Goal: Task Accomplishment & Management: Manage account settings

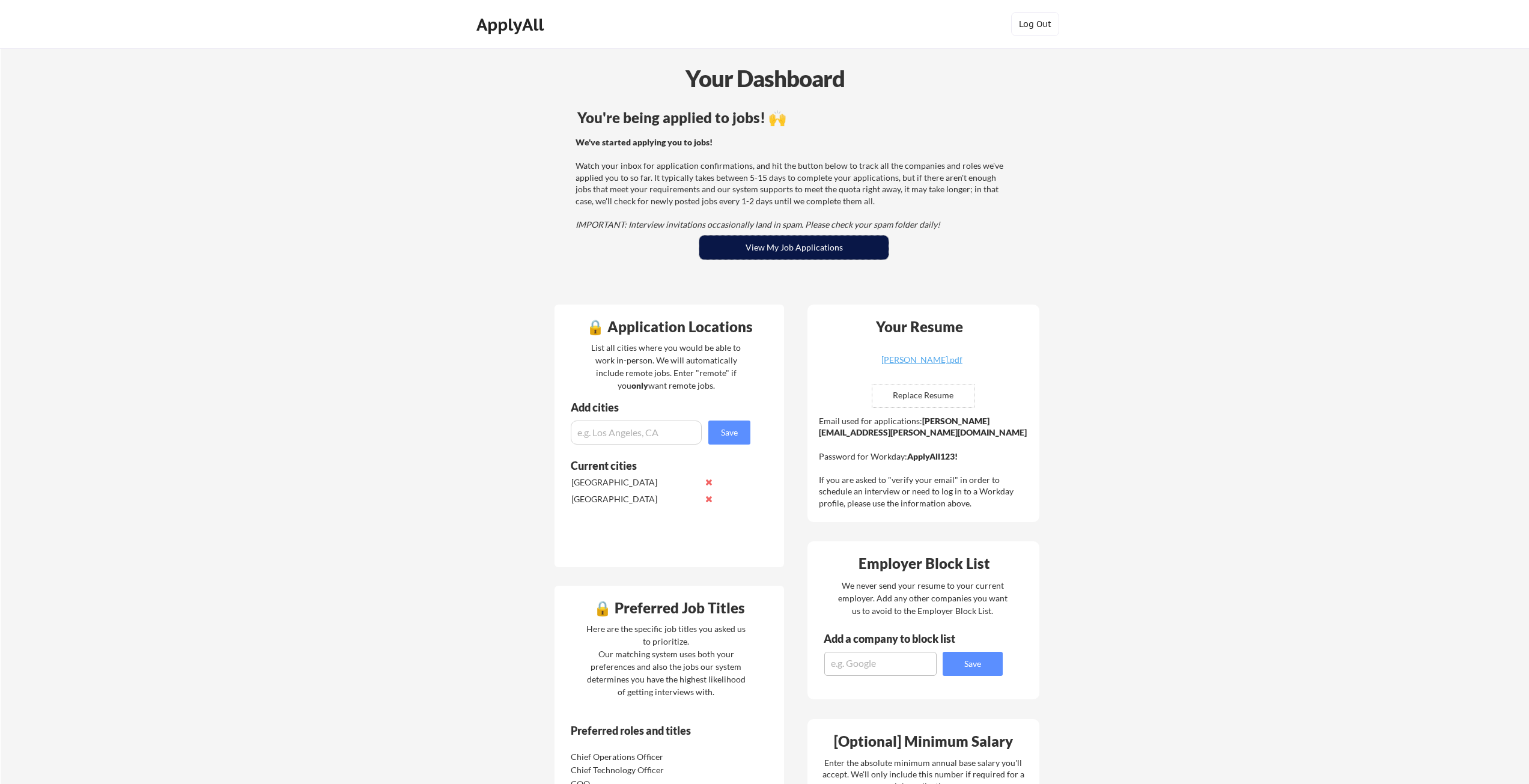
click at [797, 251] on button "View My Job Applications" at bounding box center [794, 247] width 190 height 24
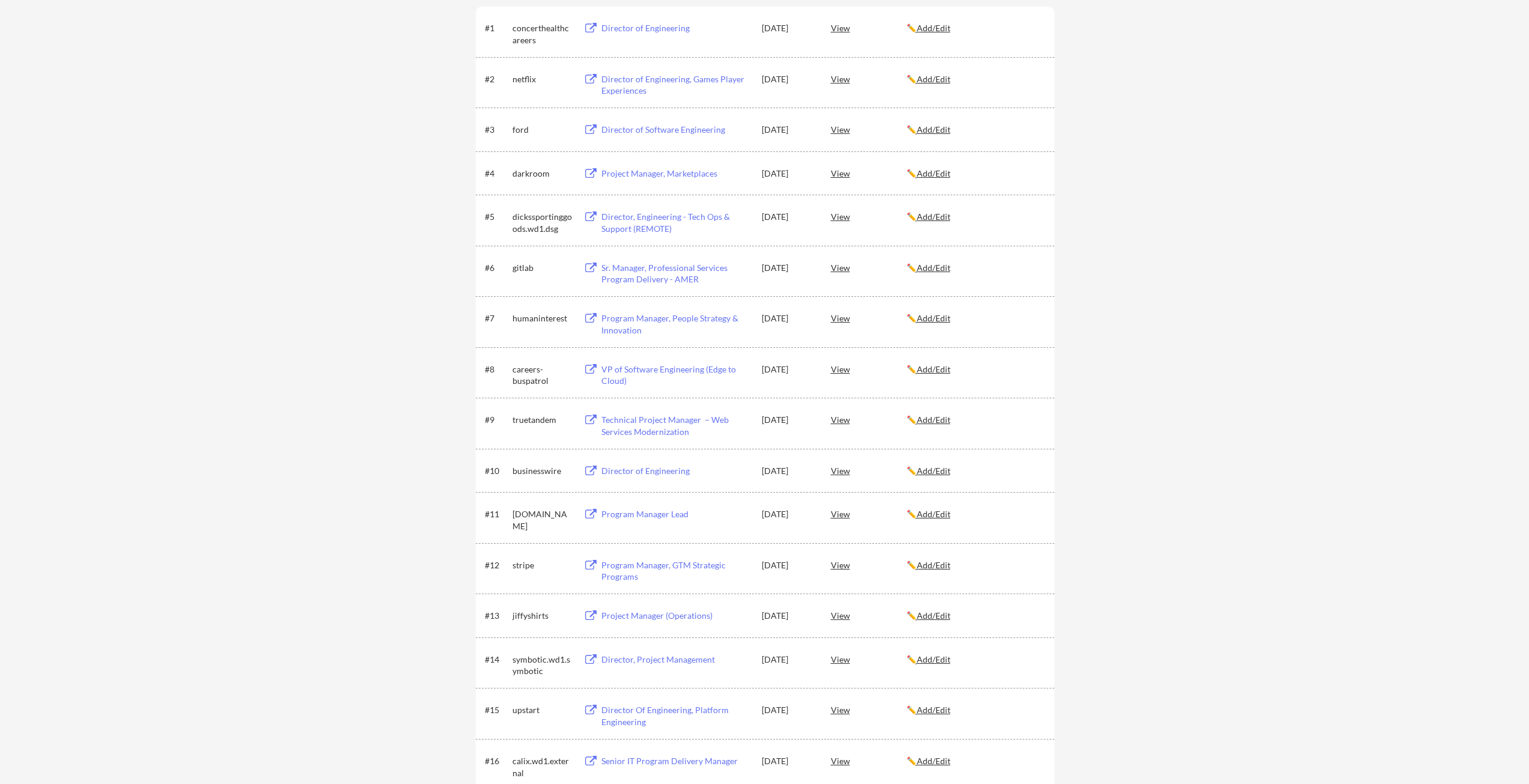
scroll to position [241, 0]
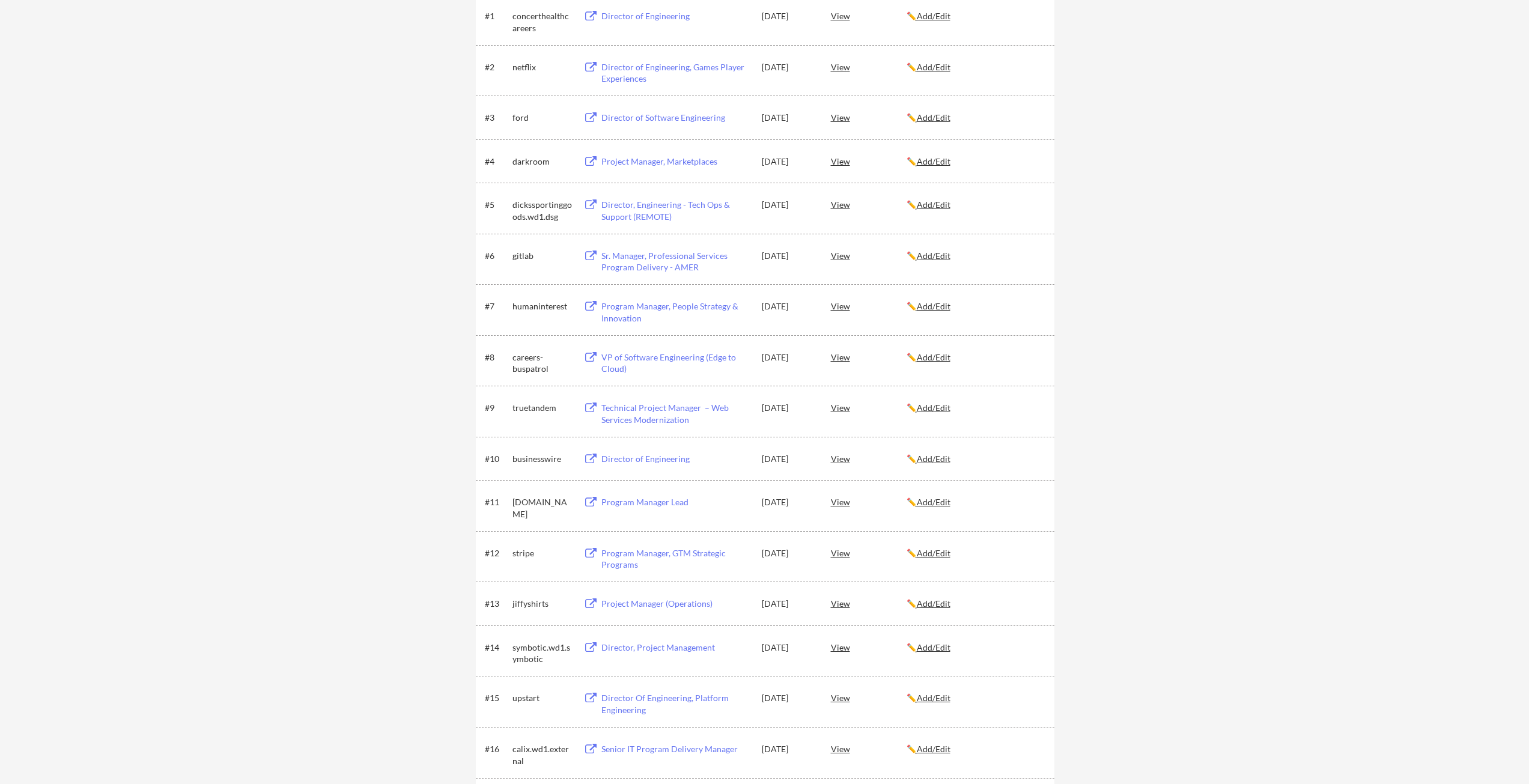
click at [624, 458] on div "Director of Engineering" at bounding box center [675, 459] width 149 height 12
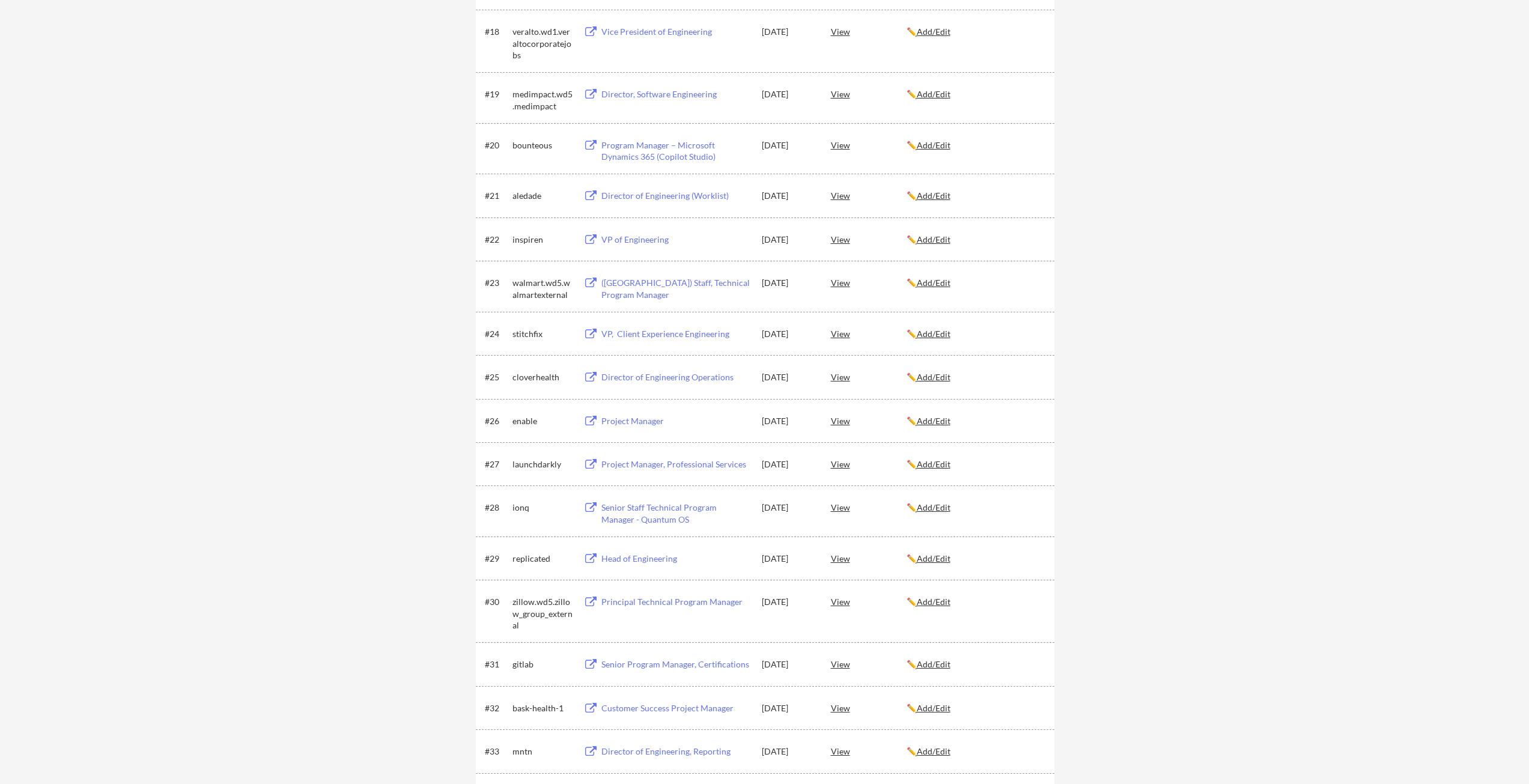
scroll to position [1141, 0]
